Goal: Task Accomplishment & Management: Complete application form

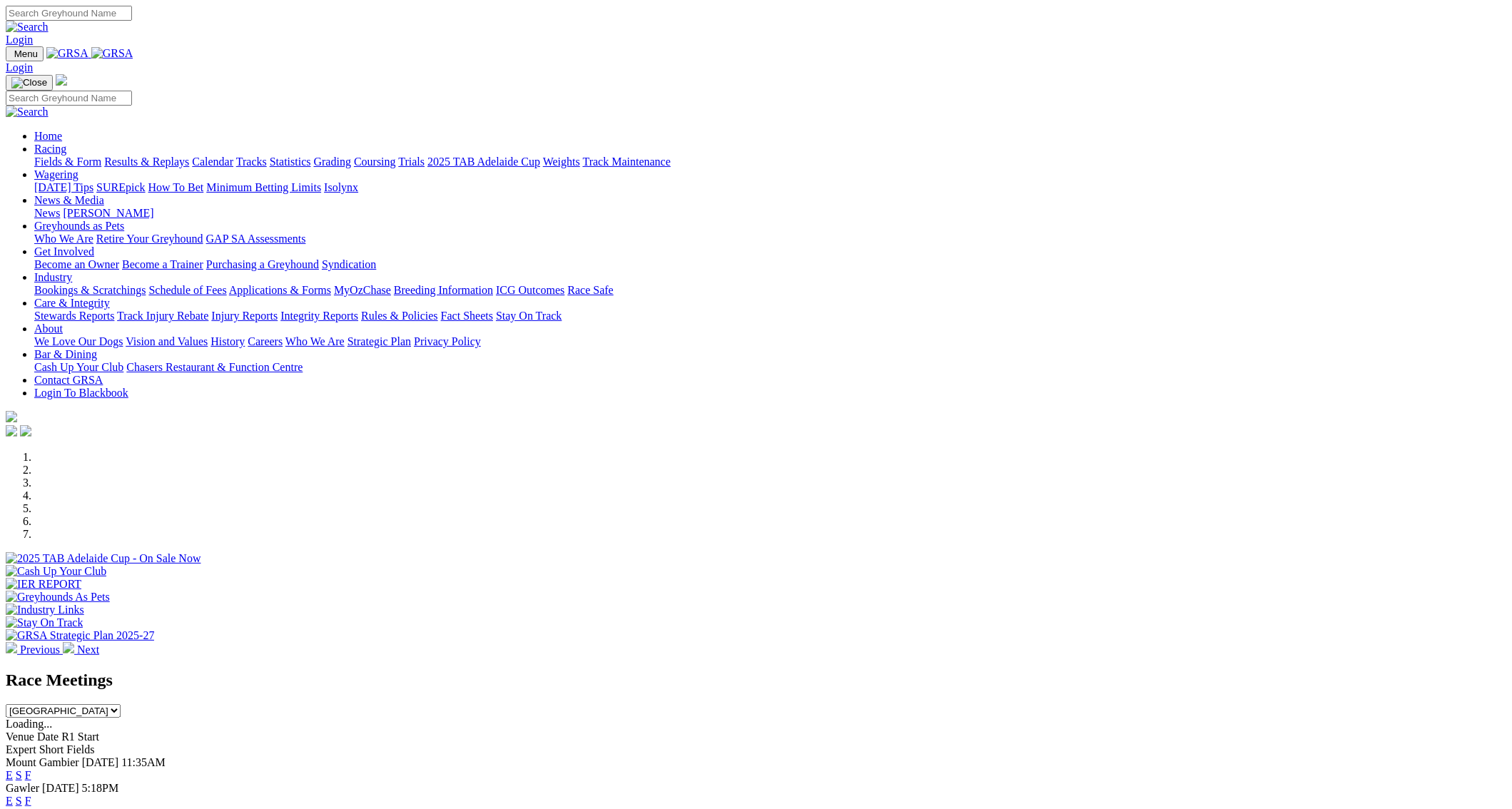
click at [189, 156] on link "Results & Replays" at bounding box center [147, 161] width 85 height 12
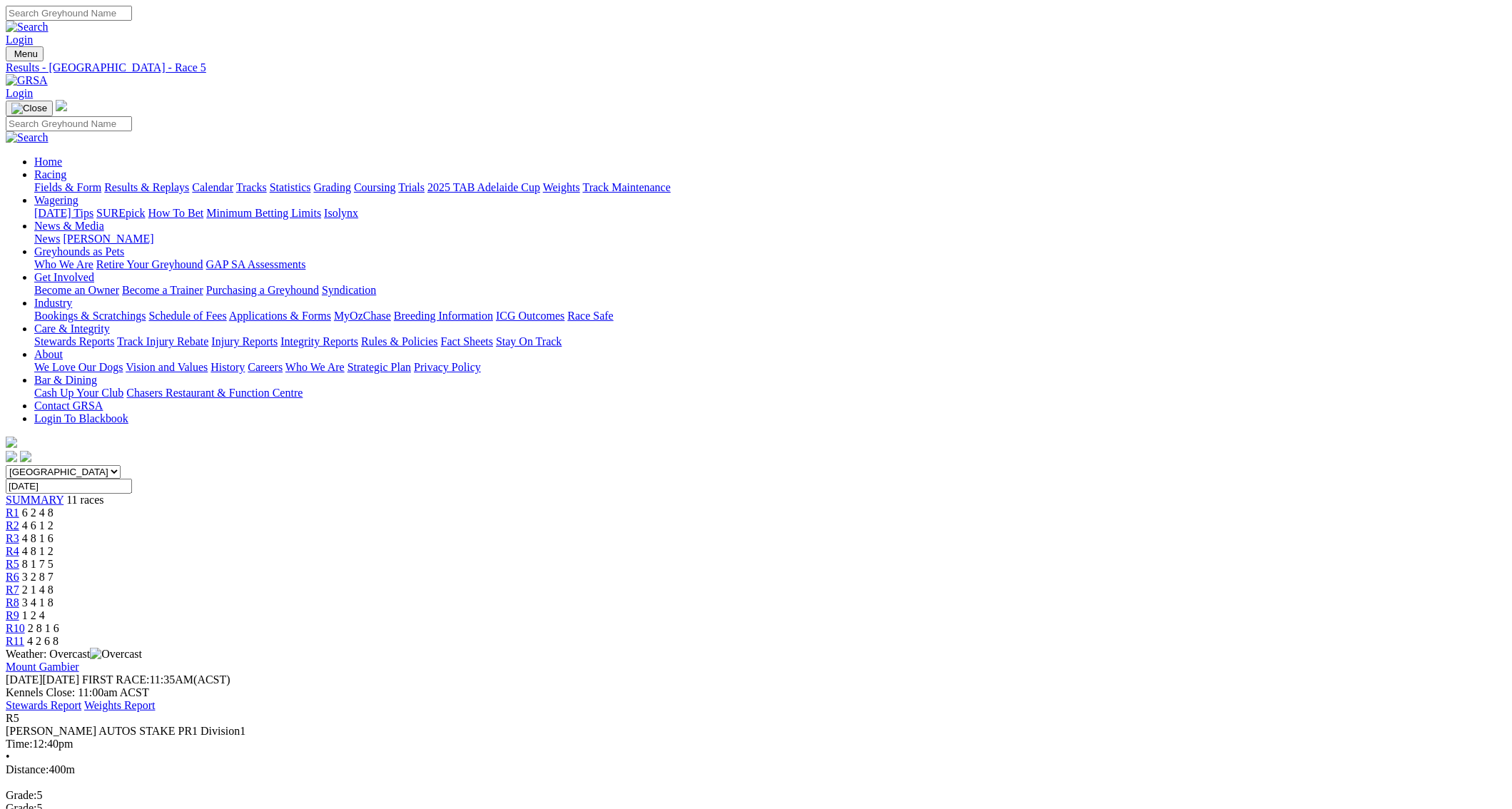
click at [20, 506] on span "R1" at bounding box center [12, 512] width 13 height 12
click at [20, 520] on span "R2" at bounding box center [12, 525] width 13 height 12
click at [20, 532] on link "R3" at bounding box center [12, 538] width 13 height 12
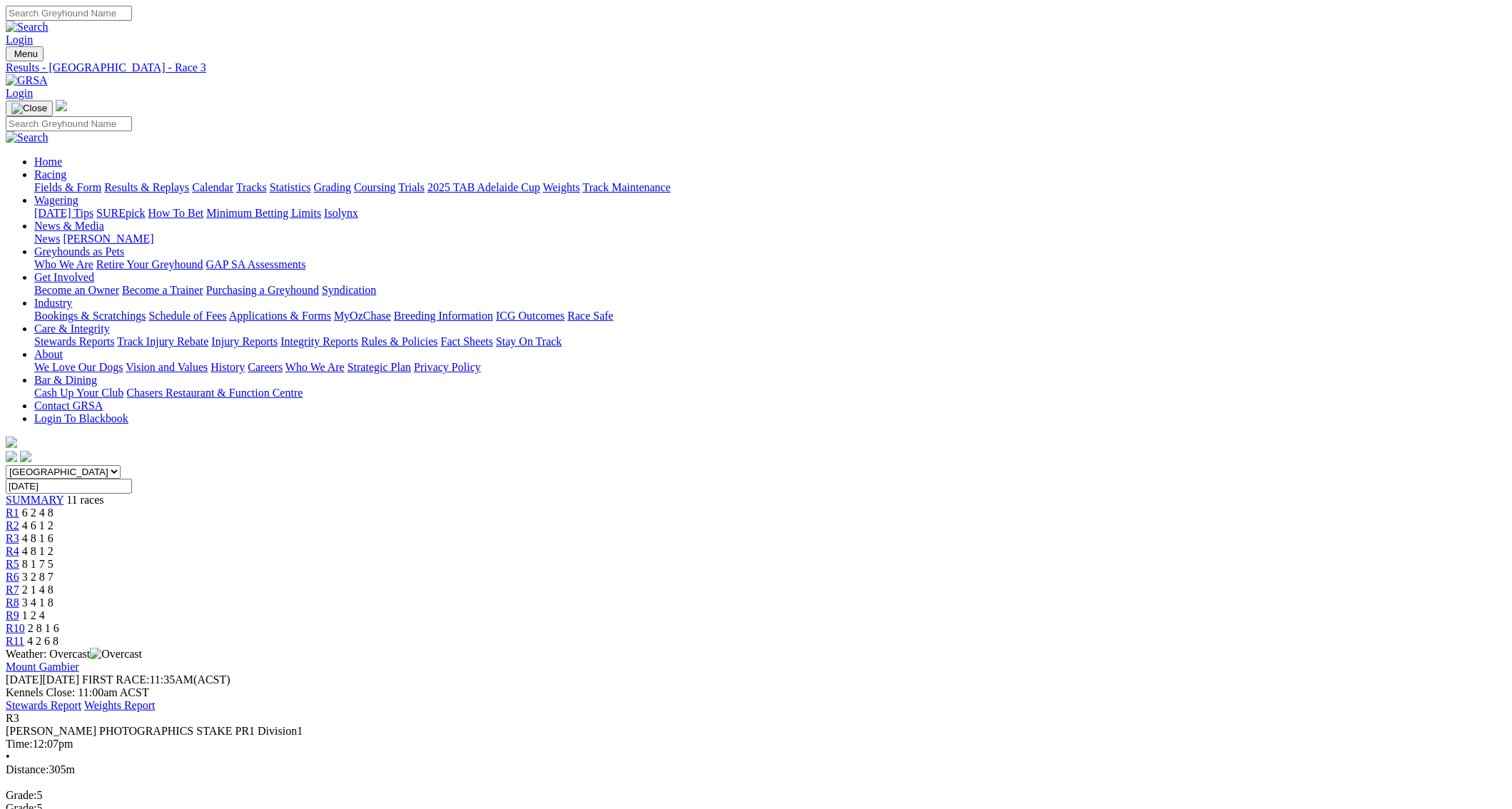
click at [20, 545] on link "R4" at bounding box center [12, 550] width 13 height 12
click at [20, 558] on span "R5" at bounding box center [12, 564] width 13 height 12
click at [20, 571] on span "R6" at bounding box center [12, 576] width 13 height 12
click at [884, 583] on div "R7 2 1 4 8" at bounding box center [756, 590] width 1501 height 13
click at [20, 597] on span "R8" at bounding box center [12, 602] width 13 height 12
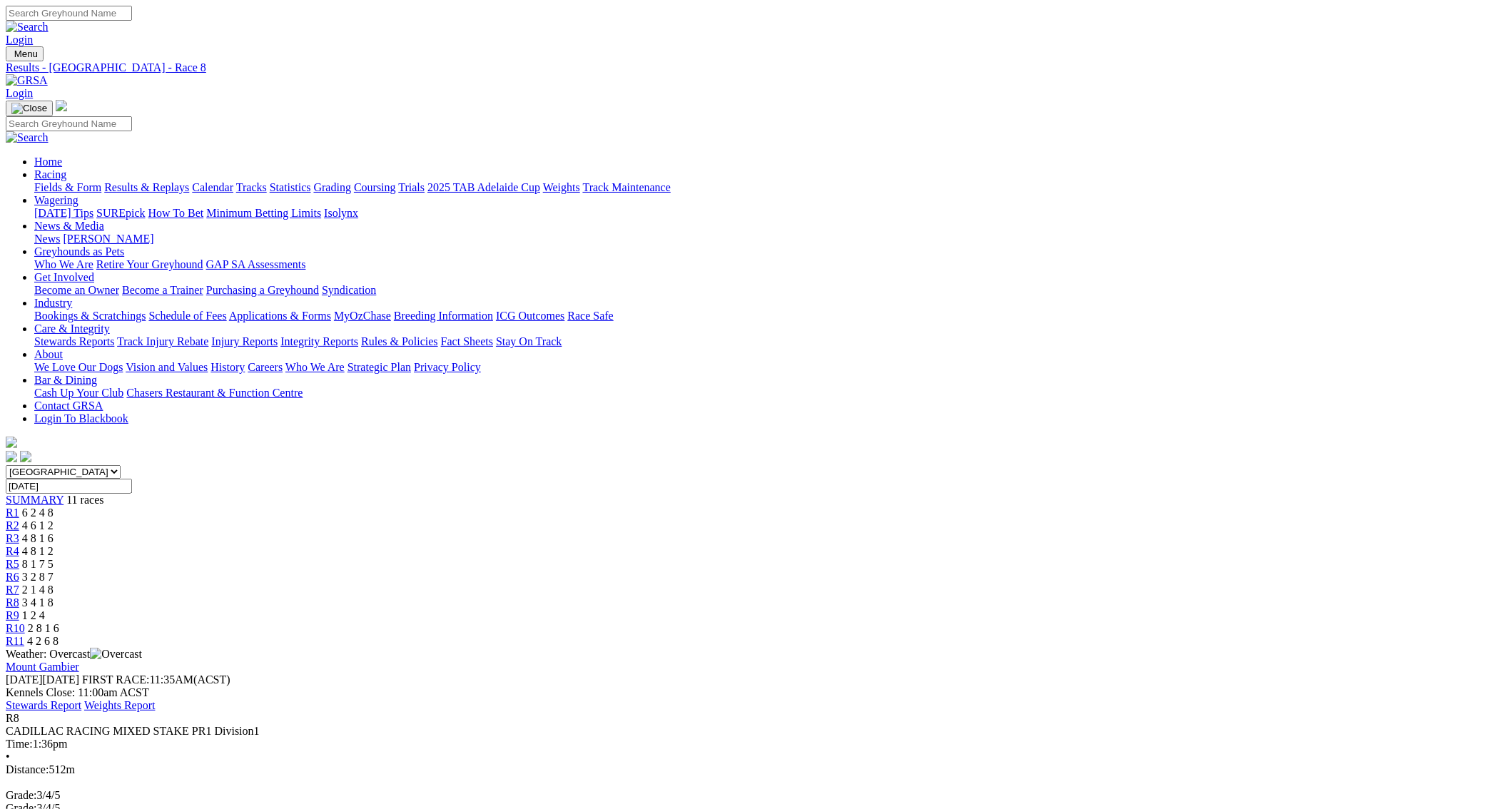
click at [20, 609] on span "R9" at bounding box center [12, 615] width 13 height 12
click at [25, 622] on link "R10" at bounding box center [15, 627] width 20 height 12
click at [24, 635] on span "R11" at bounding box center [15, 641] width 19 height 12
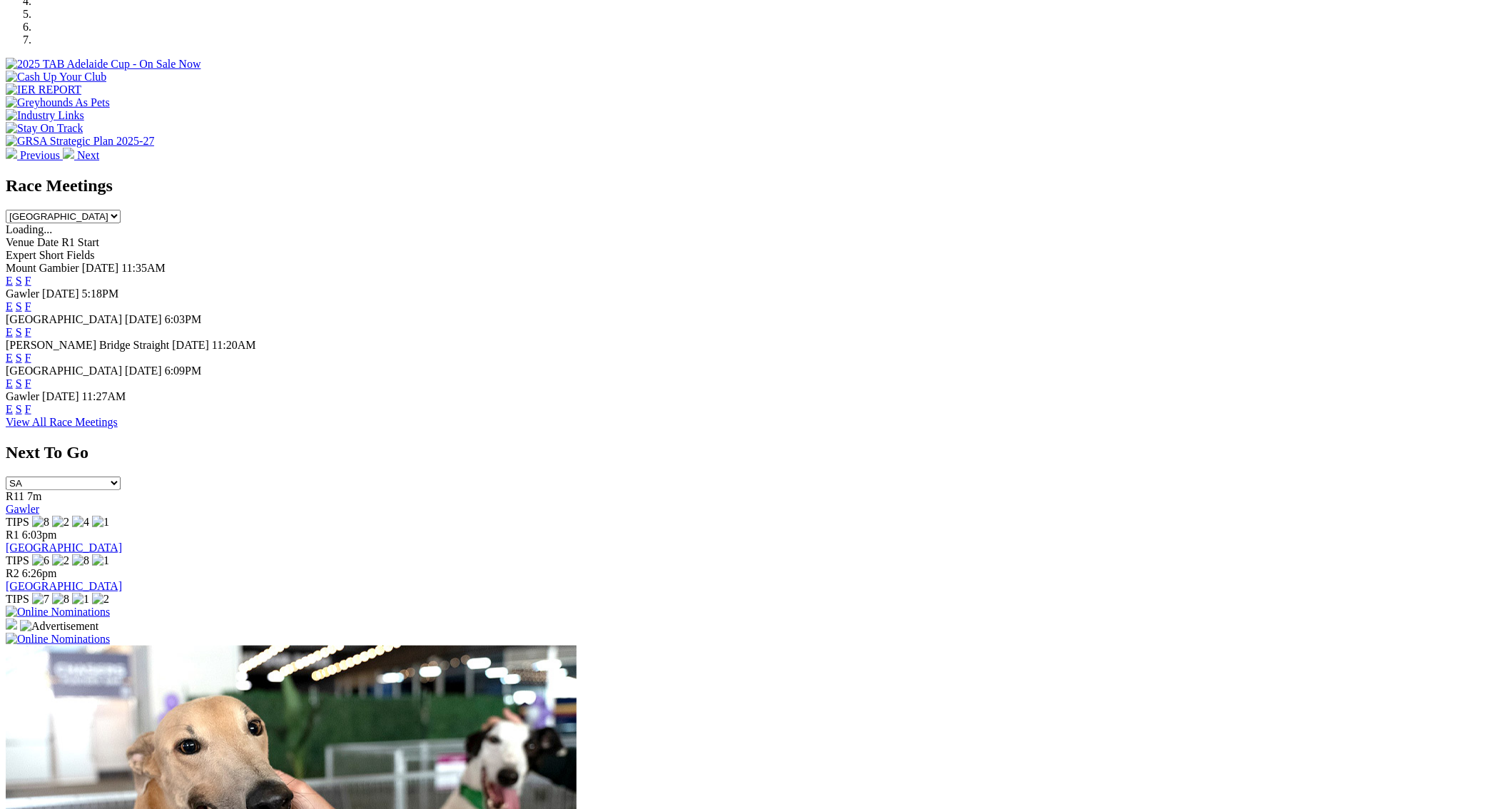
scroll to position [513, 0]
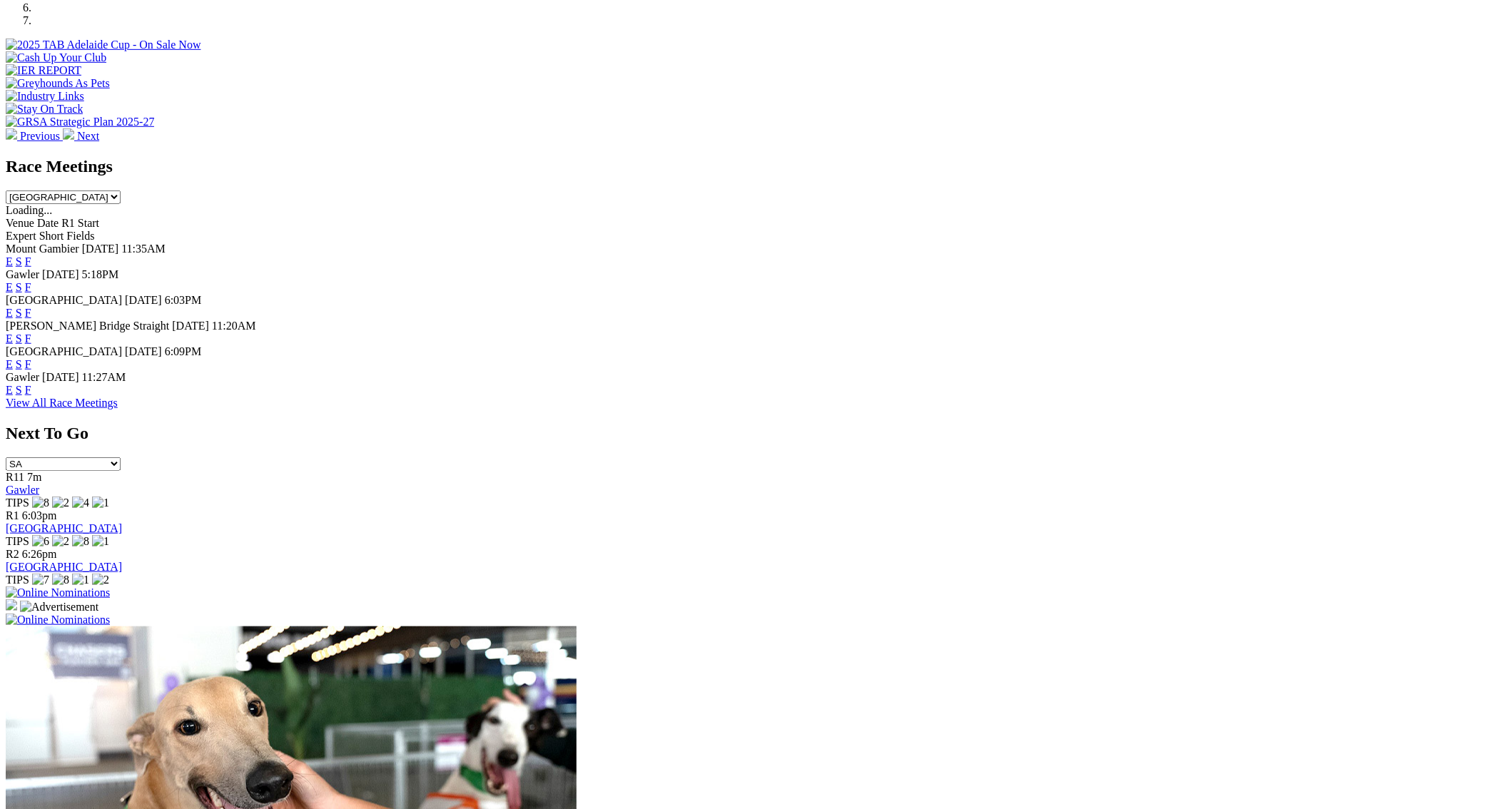
drag, startPoint x: 1090, startPoint y: 516, endPoint x: 1090, endPoint y: 475, distance: 41.0
click at [110, 587] on img at bounding box center [57, 593] width 105 height 13
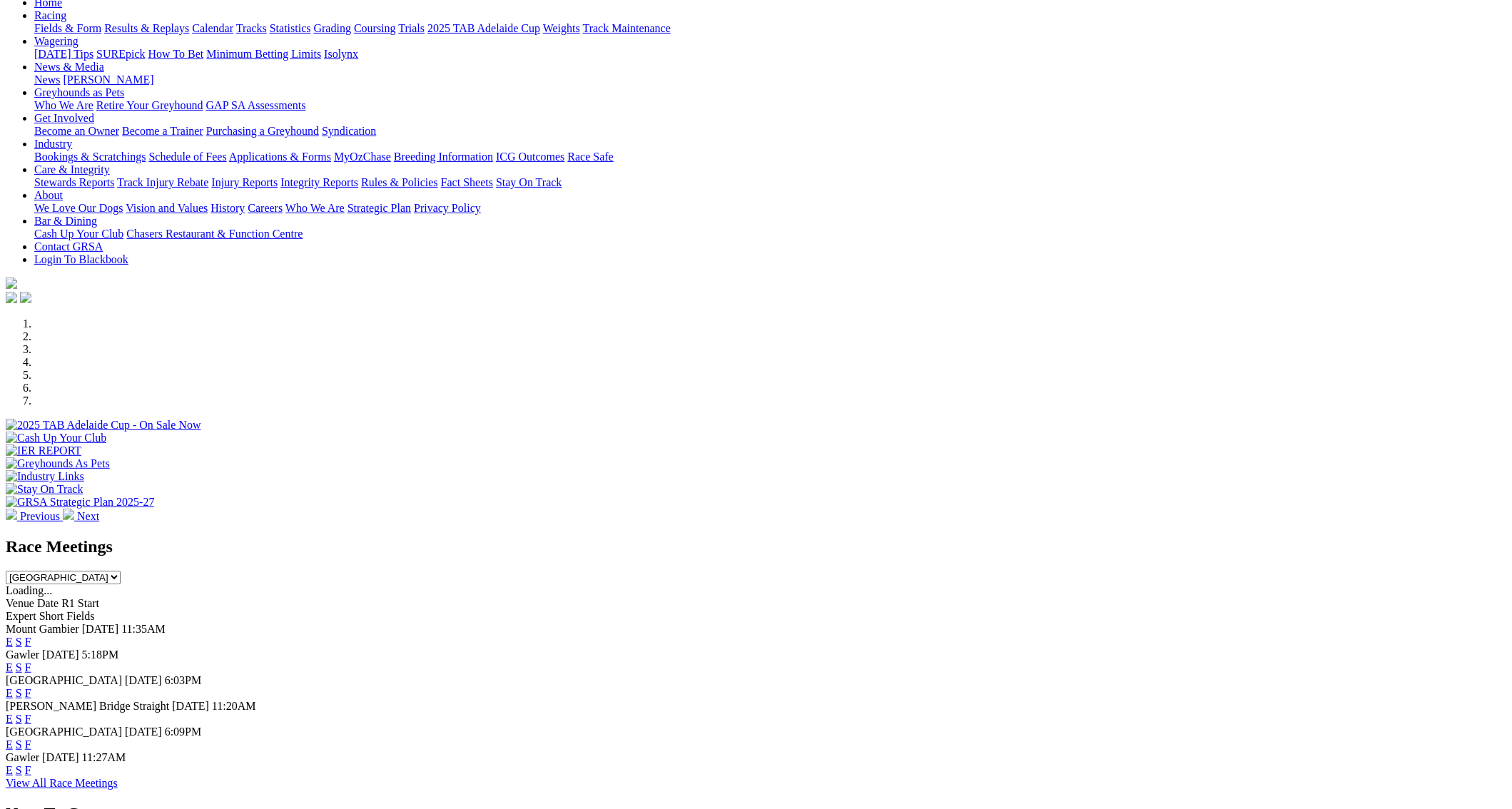
scroll to position [200, 0]
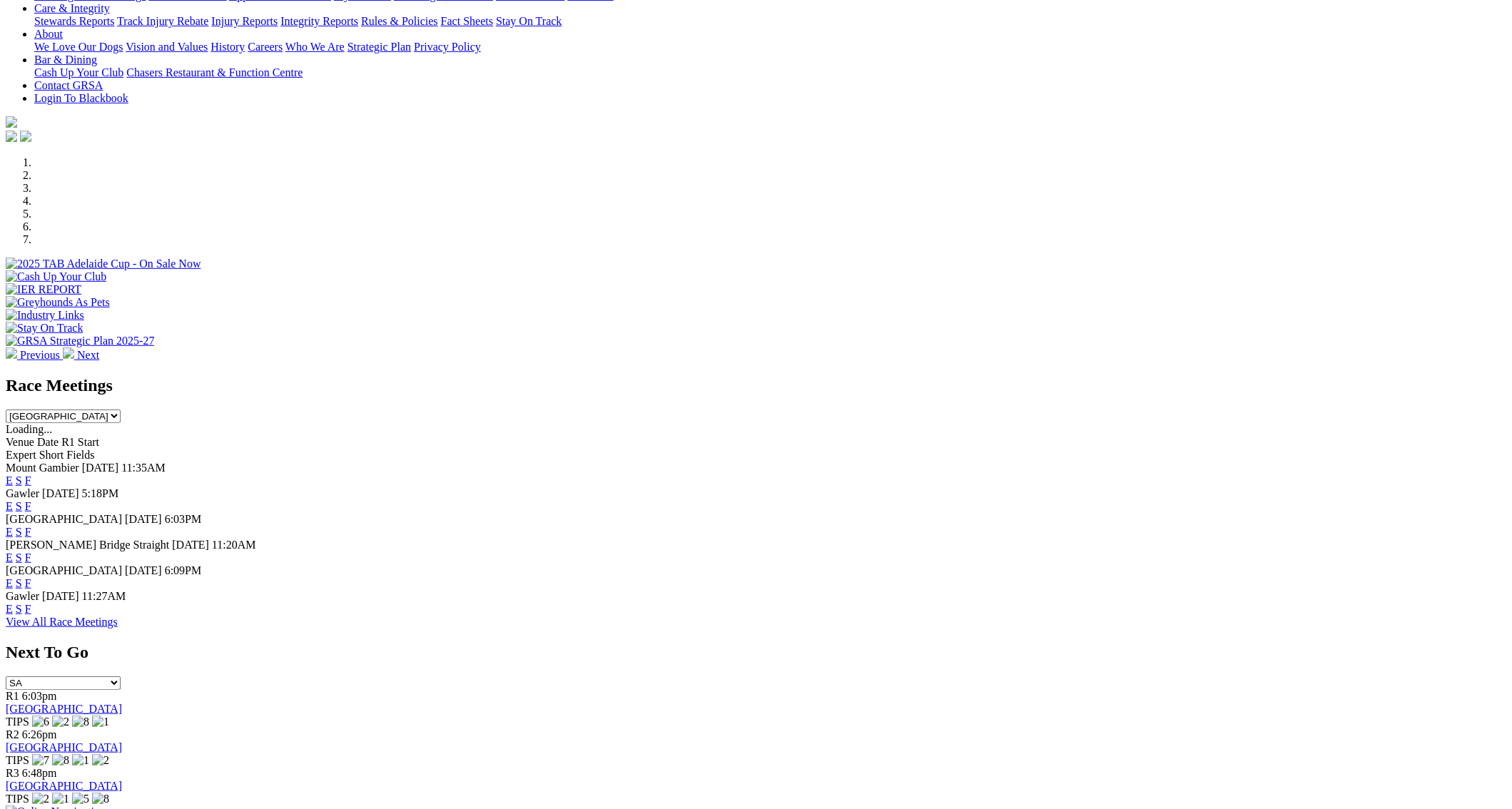
scroll to position [333, 0]
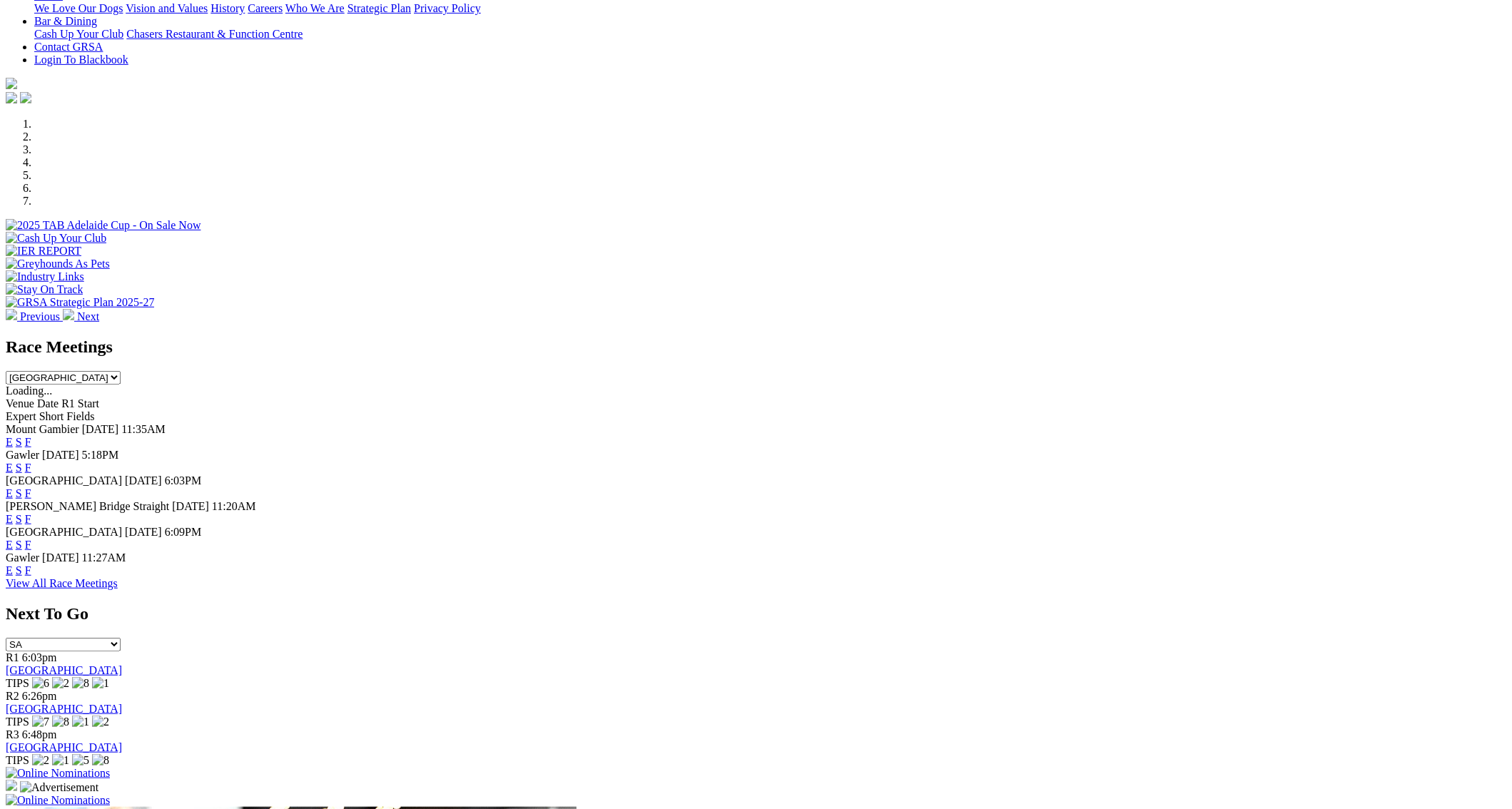
click at [110, 767] on img at bounding box center [57, 774] width 105 height 13
